Goal: Task Accomplishment & Management: Manage account settings

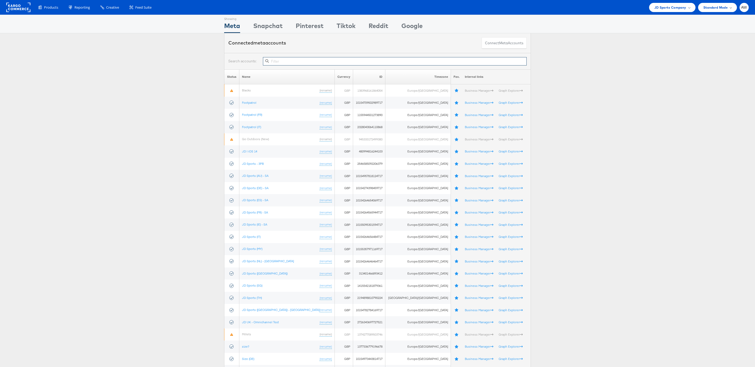
click at [305, 60] on input "text" at bounding box center [395, 61] width 264 height 8
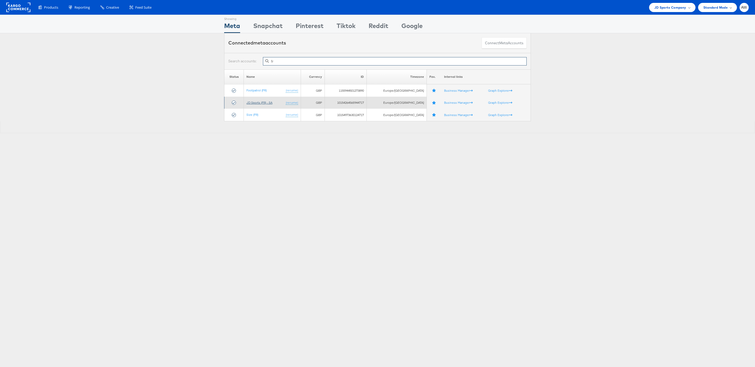
type input "fr"
click at [259, 102] on link "JD Sports (FR) - SA" at bounding box center [259, 103] width 26 height 4
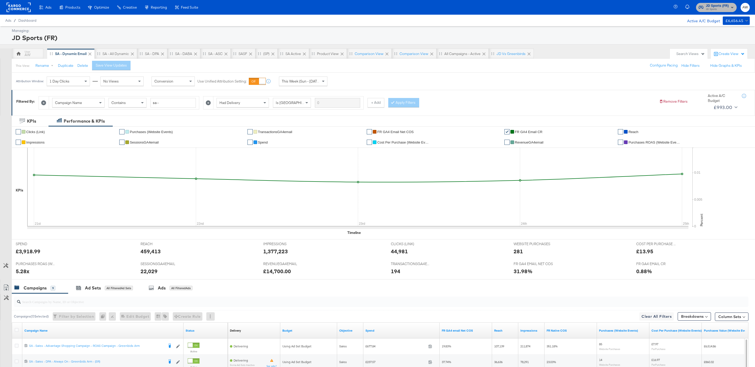
click at [708, 6] on span "JD Sports (FR)" at bounding box center [717, 6] width 23 height 6
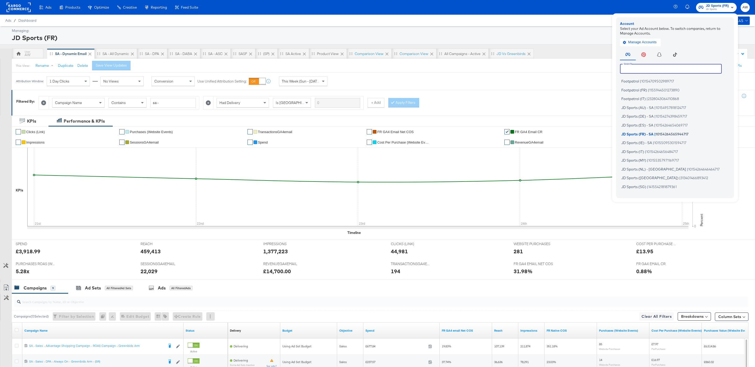
click at [678, 69] on input "text" at bounding box center [671, 68] width 102 height 9
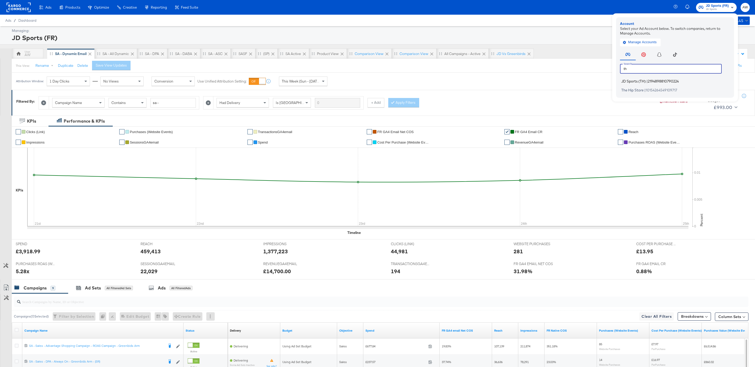
type input "th"
click at [668, 81] on span "2194898810790224" at bounding box center [662, 81] width 31 height 4
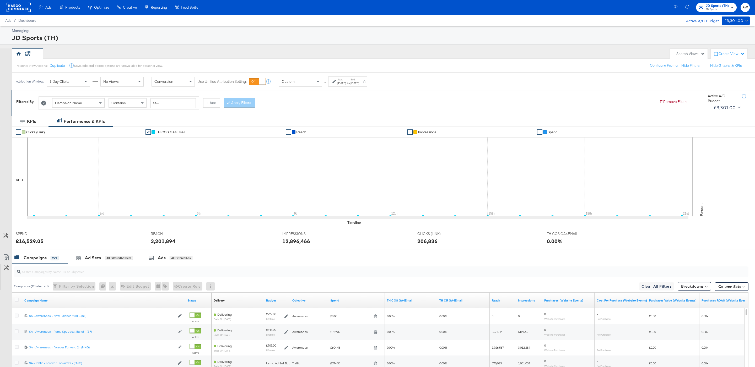
click at [307, 83] on div "Custom" at bounding box center [300, 81] width 43 height 9
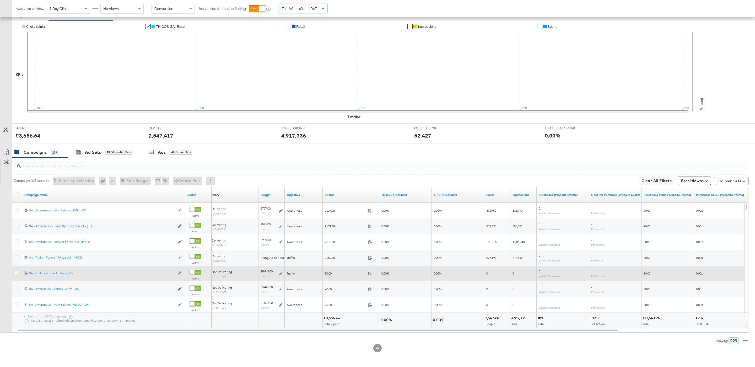
scroll to position [104, 0]
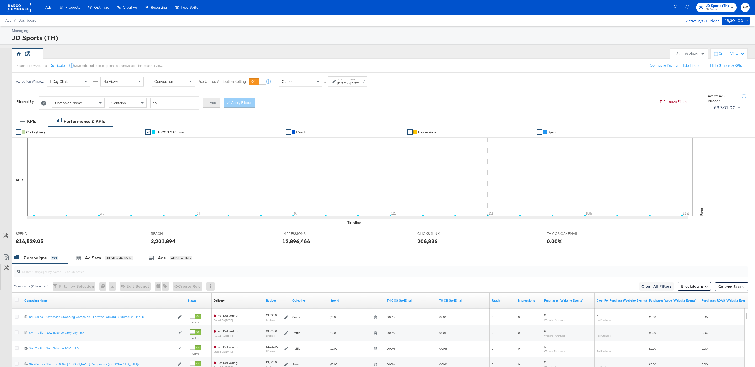
click at [220, 107] on button "+ Add" at bounding box center [211, 102] width 17 height 9
click at [250, 107] on div "Campaign Name" at bounding box center [243, 103] width 52 height 9
type input "had"
click at [407, 104] on button "Apply Filters" at bounding box center [403, 102] width 31 height 9
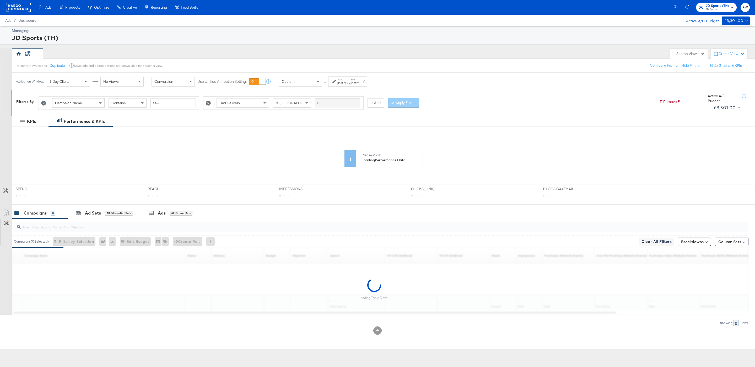
click at [288, 81] on span "Custom" at bounding box center [288, 81] width 13 height 5
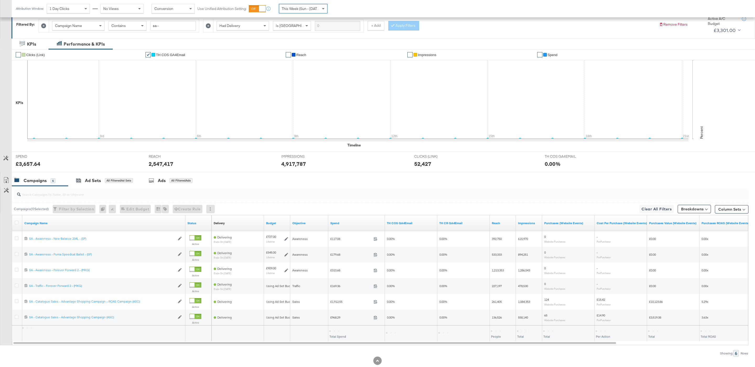
scroll to position [91, 0]
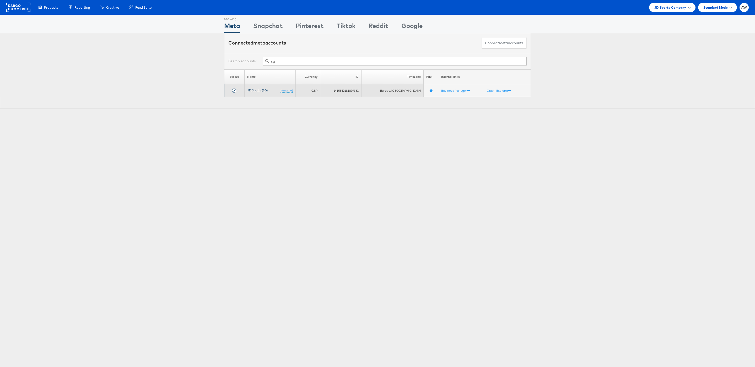
type input "sg"
click at [263, 92] on link "JD Sports (SG)" at bounding box center [257, 90] width 20 height 4
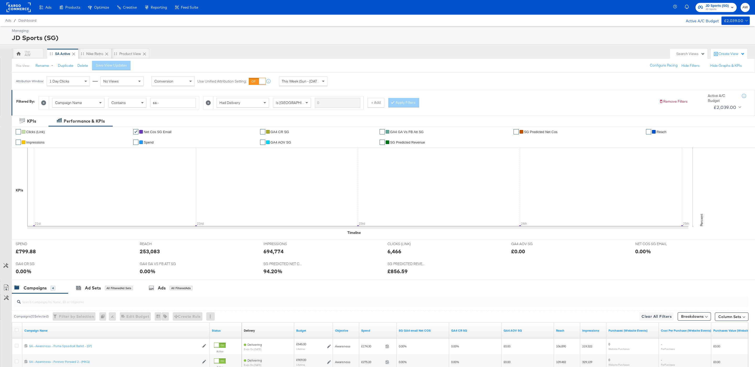
scroll to position [90, 0]
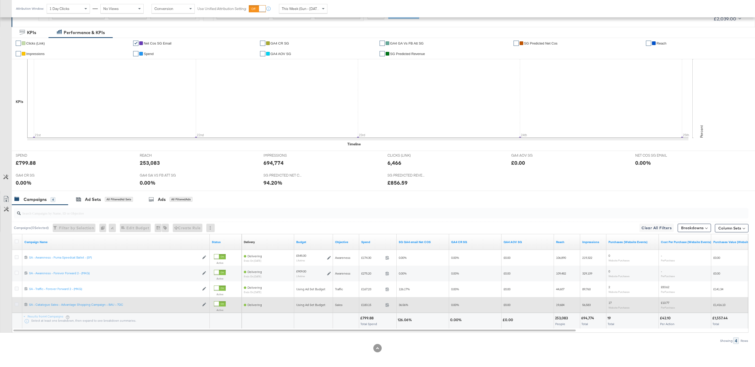
click at [16, 304] on icon at bounding box center [17, 304] width 4 height 4
click at [0, 0] on input "checkbox" at bounding box center [0, 0] width 0 height 0
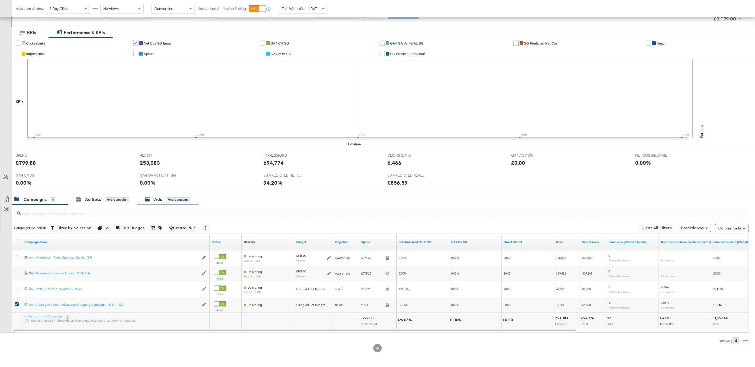
click at [168, 200] on div "for 1 Campaign" at bounding box center [178, 199] width 24 height 5
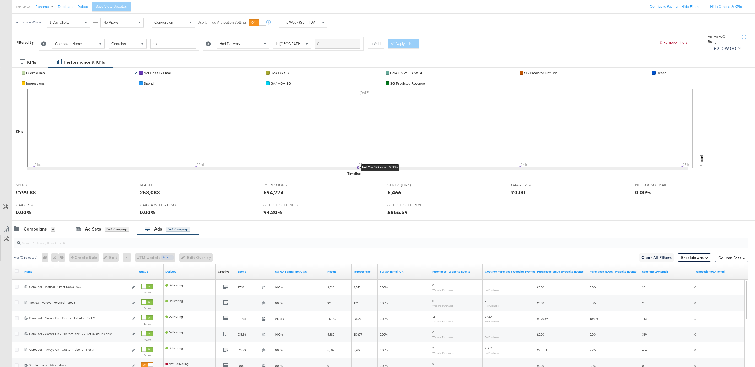
scroll to position [138, 0]
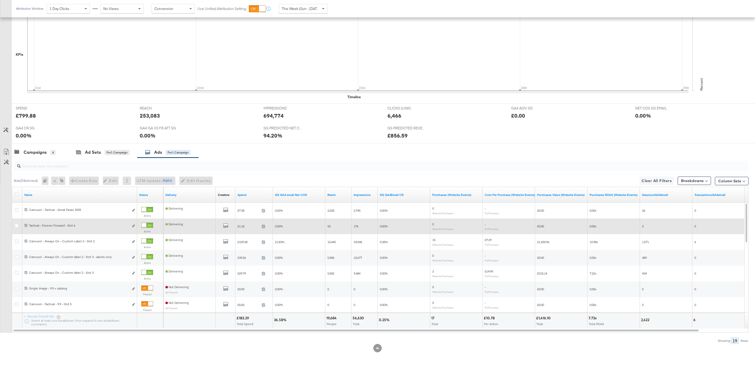
click at [153, 224] on div at bounding box center [147, 225] width 12 height 5
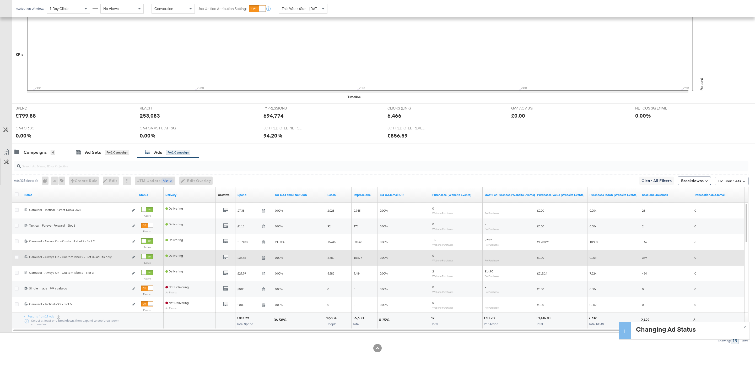
click at [147, 258] on div at bounding box center [147, 256] width 12 height 5
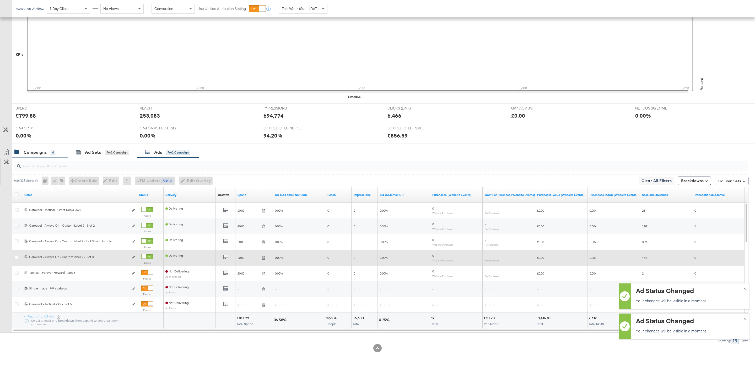
click at [55, 151] on div "4" at bounding box center [53, 152] width 5 height 5
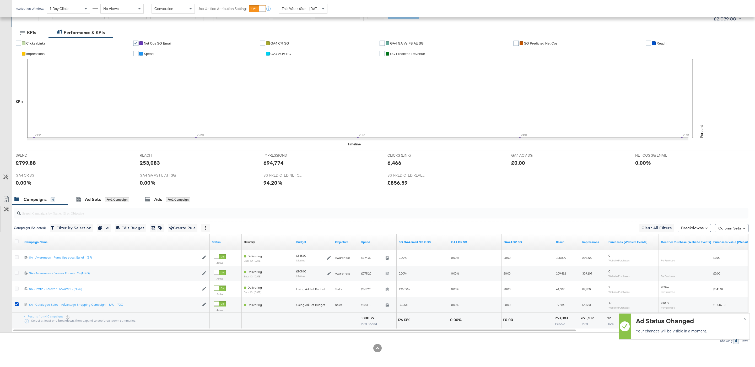
click at [292, 5] on div "This Week (Sun - [DATE])" at bounding box center [303, 8] width 48 height 9
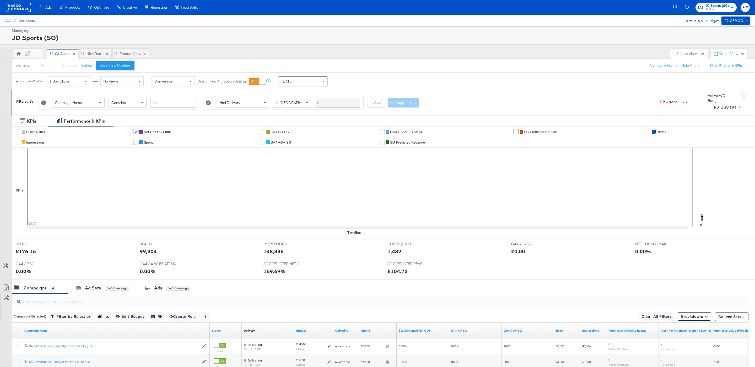
click at [723, 11] on span "JD Sports" at bounding box center [716, 9] width 23 height 4
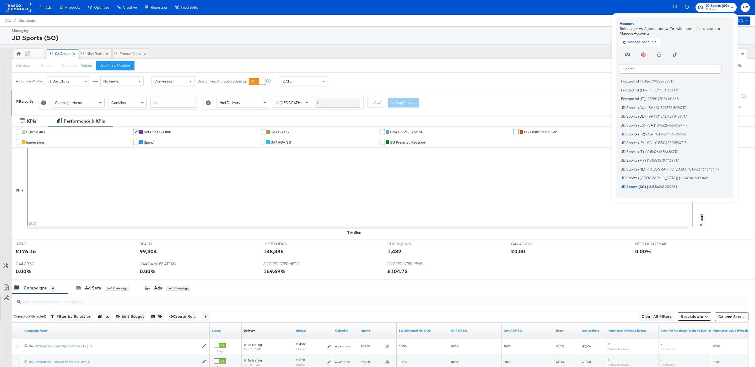
click at [663, 72] on input "text" at bounding box center [670, 68] width 102 height 9
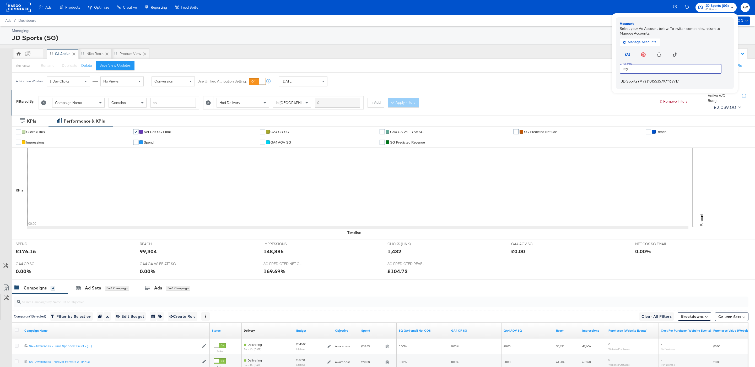
type input "my"
click at [631, 80] on span "JD Sports (MY)" at bounding box center [633, 81] width 25 height 4
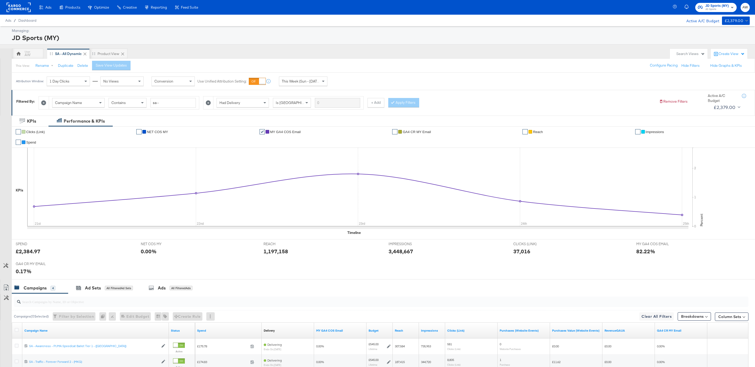
scroll to position [90, 0]
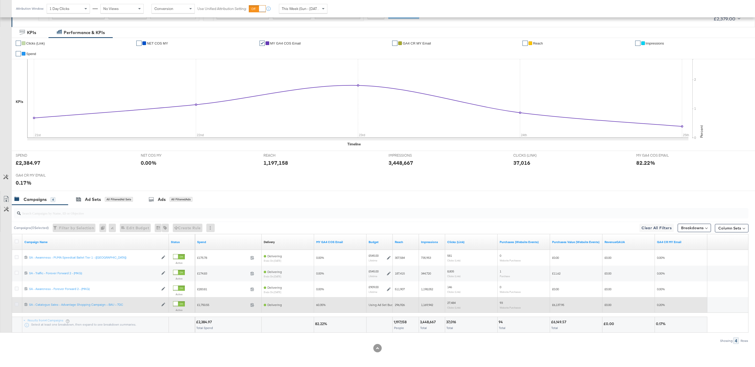
click at [15, 304] on icon at bounding box center [17, 304] width 4 height 4
click at [0, 0] on input "checkbox" at bounding box center [0, 0] width 0 height 0
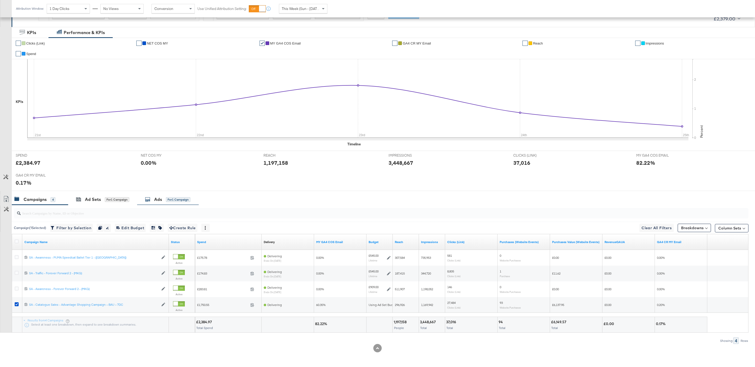
click at [165, 200] on div "Ads for 1 Campaign" at bounding box center [167, 200] width 45 height 6
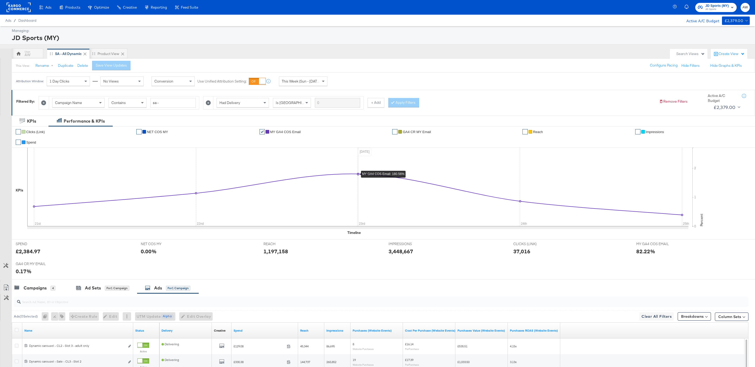
scroll to position [138, 0]
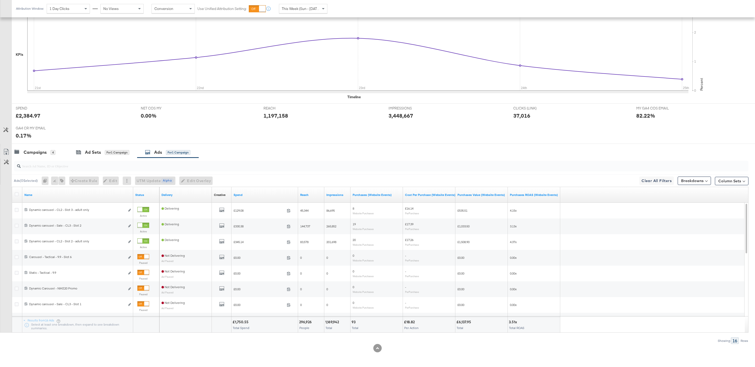
click at [125, 169] on div at bounding box center [381, 166] width 734 height 10
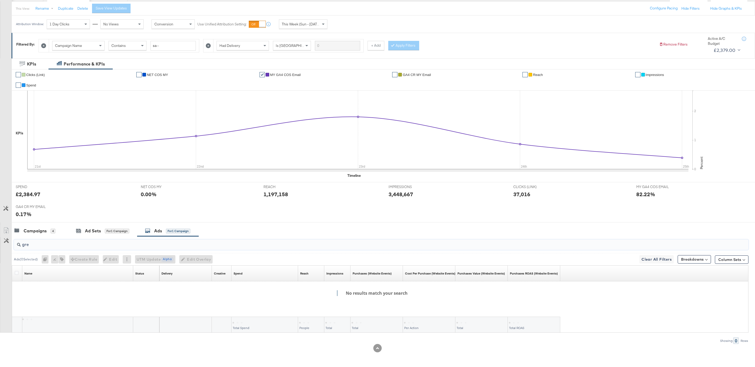
scroll to position [59, 0]
type input "g"
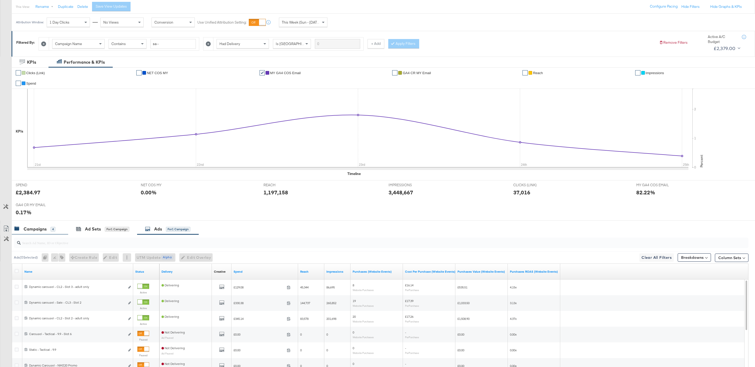
click at [42, 232] on div "Campaigns" at bounding box center [35, 229] width 23 height 6
